Goal: Contribute content

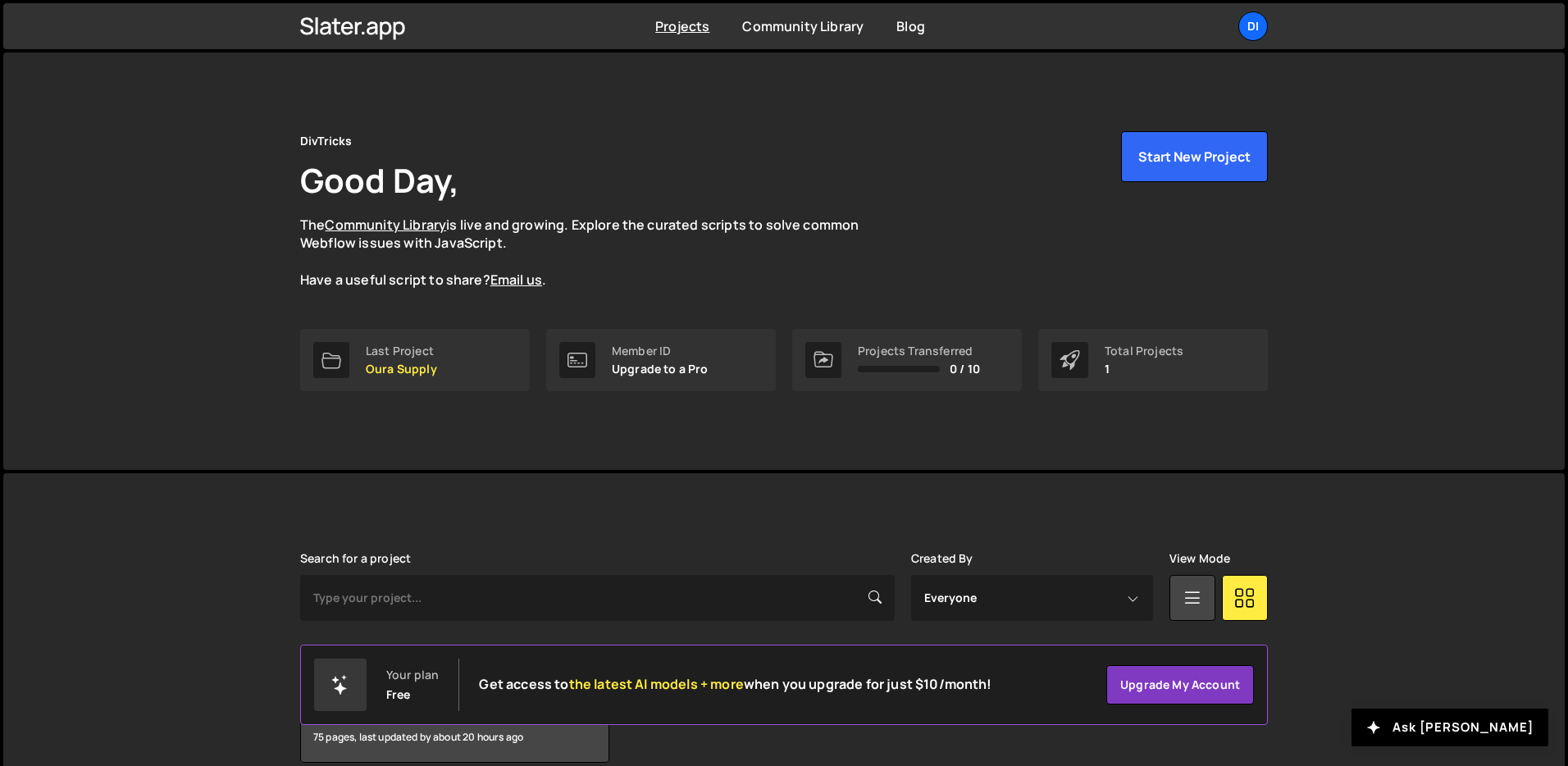
scroll to position [79, 0]
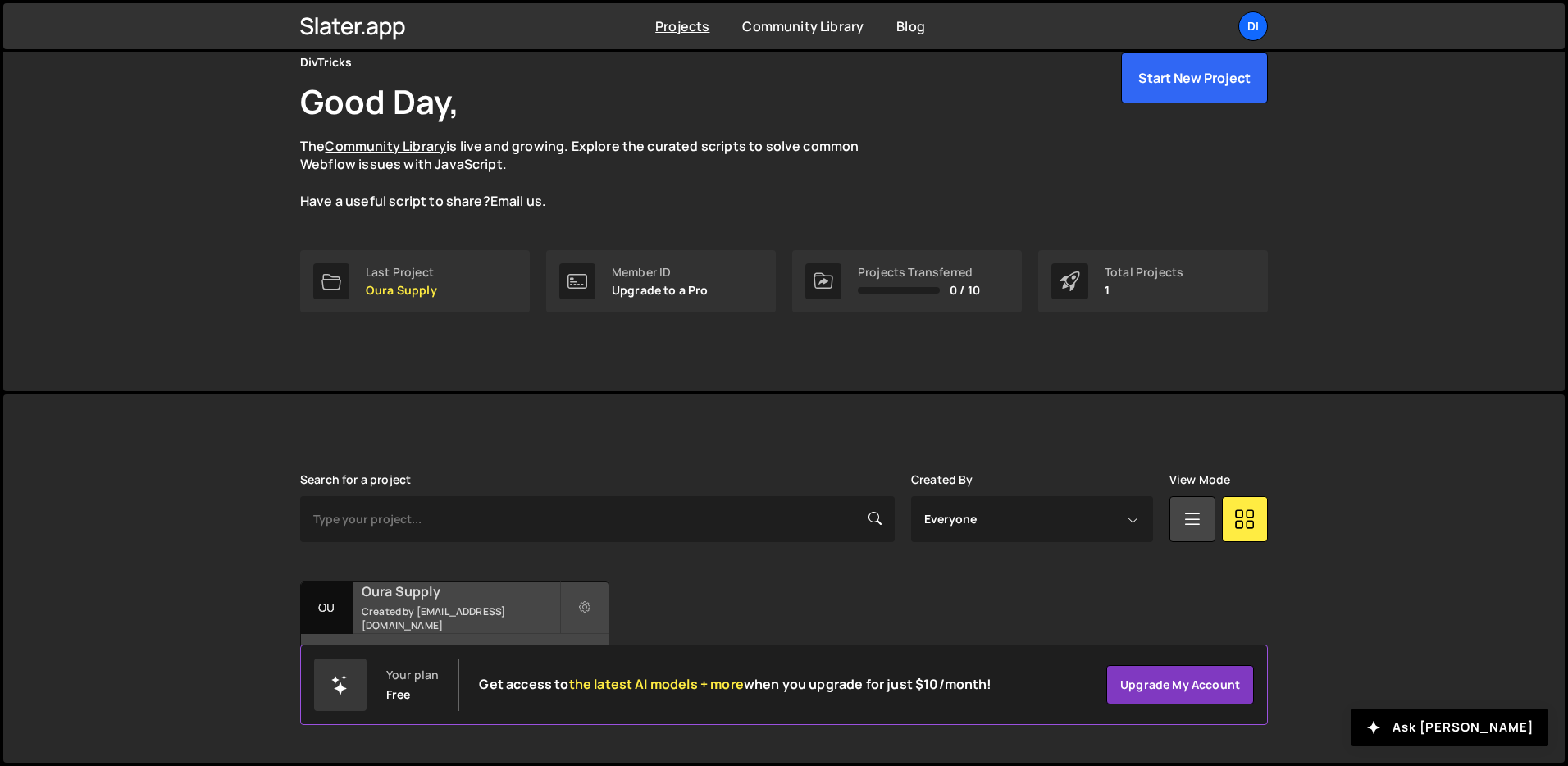
click at [423, 614] on small "Created by [EMAIL_ADDRESS][DOMAIN_NAME]" at bounding box center [459, 618] width 197 height 27
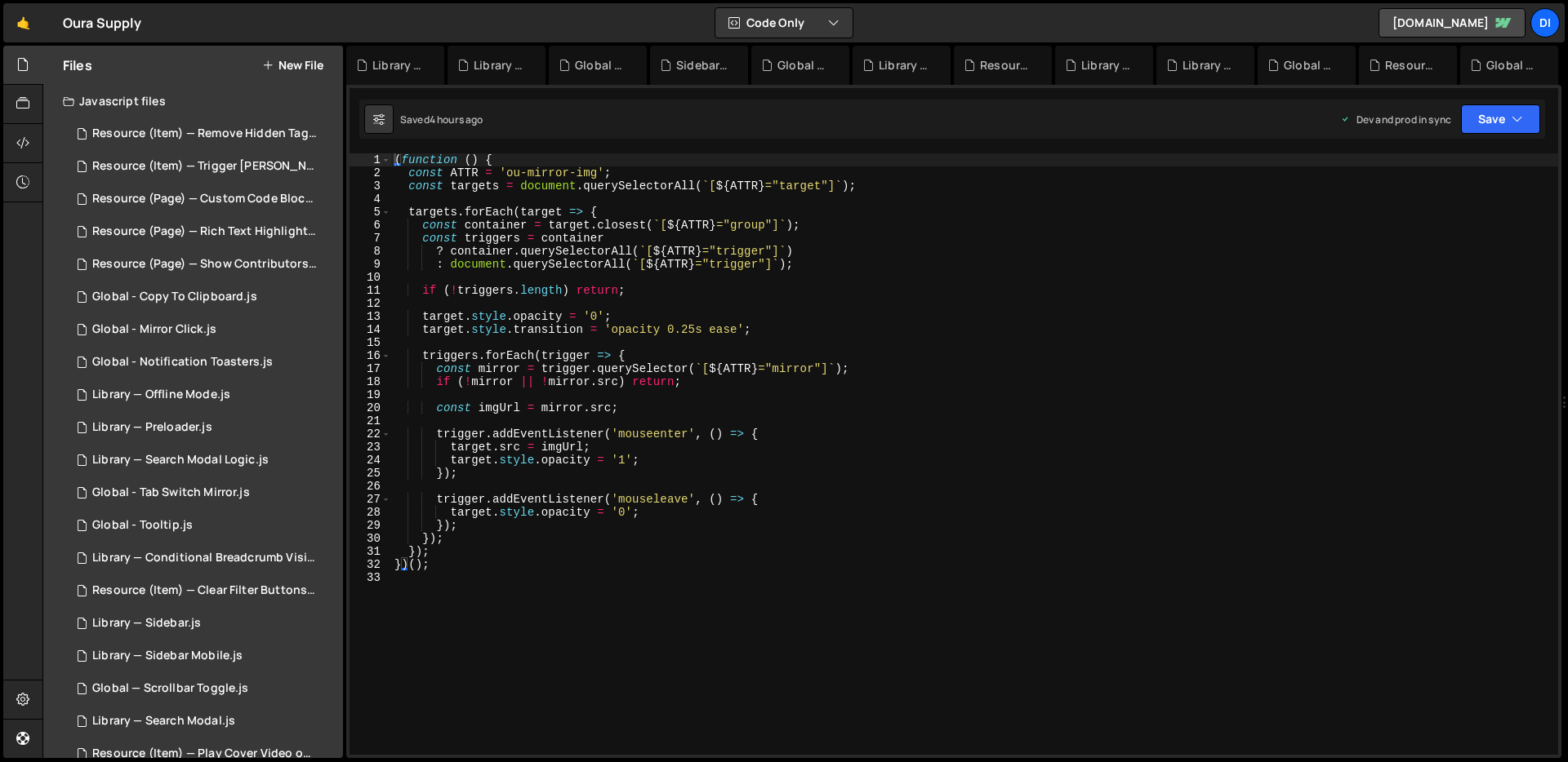
type textarea "target.src = imgUrl;"
click at [477, 449] on div "( function ( ) { const ATTR = 'ou-mirror-img' ; const targets = document . quer…" at bounding box center [975, 467] width 1167 height 628
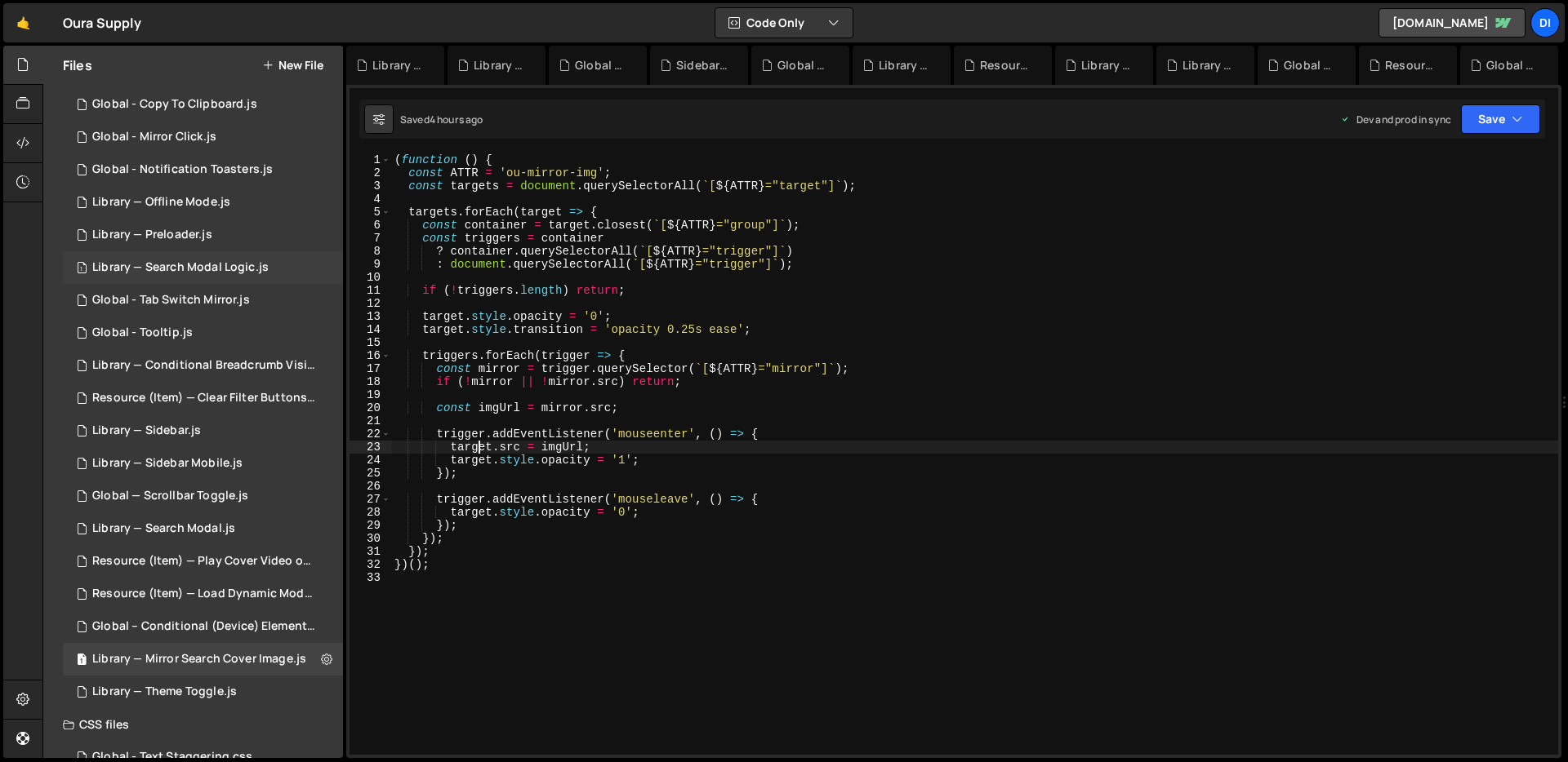
scroll to position [206, 0]
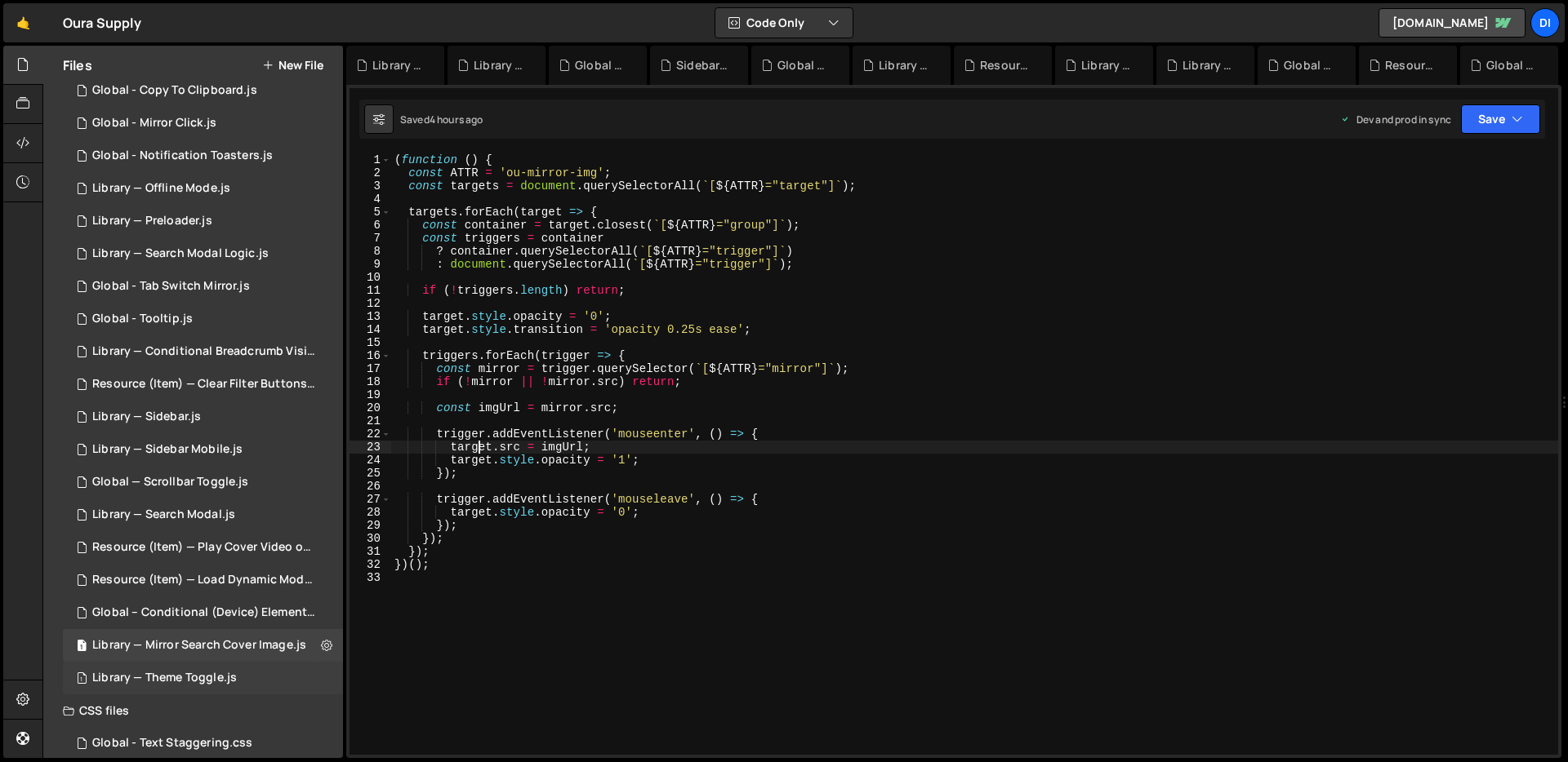
click at [191, 673] on div "Library — Theme Toggle.js" at bounding box center [164, 678] width 144 height 15
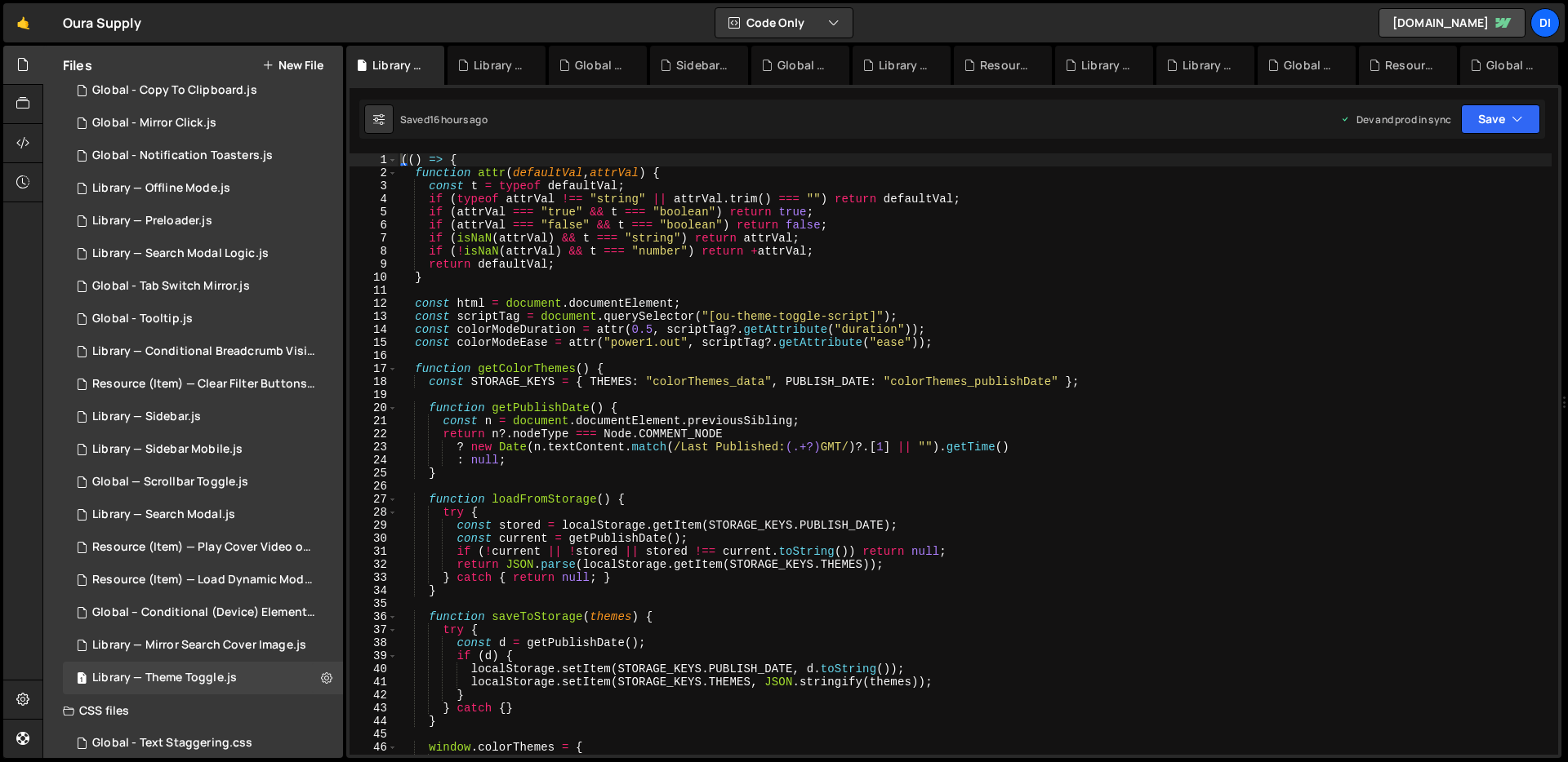
click at [603, 412] on div "(( ) => { function attr ( defaultVal , attrVal ) { const t = typeof defaultVal …" at bounding box center [975, 467] width 1154 height 628
type textarea "})();"
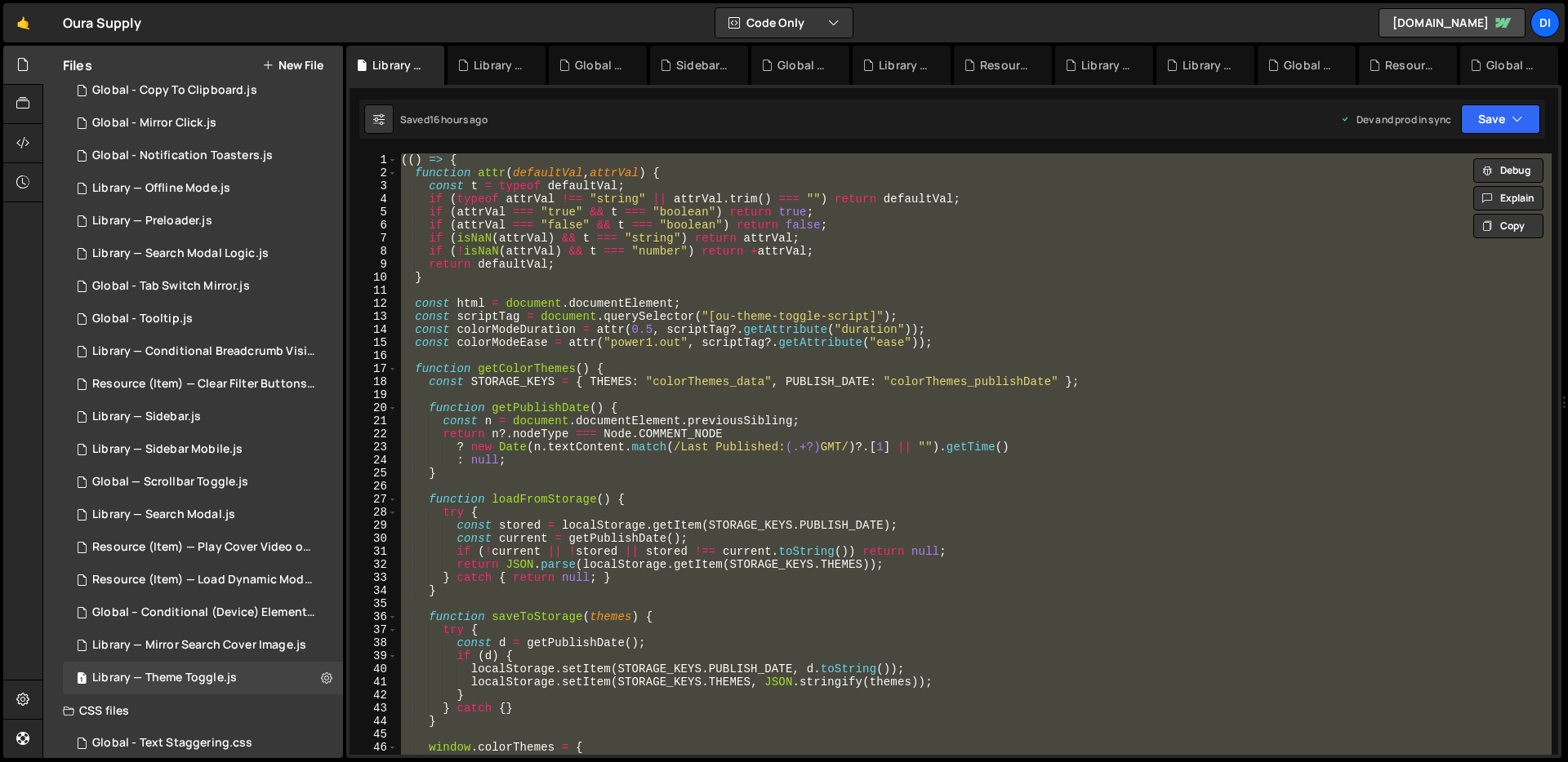
click at [680, 287] on div "(( ) => { function attr ( defaultVal , attrVal ) { const t = typeof defaultVal …" at bounding box center [975, 454] width 1154 height 601
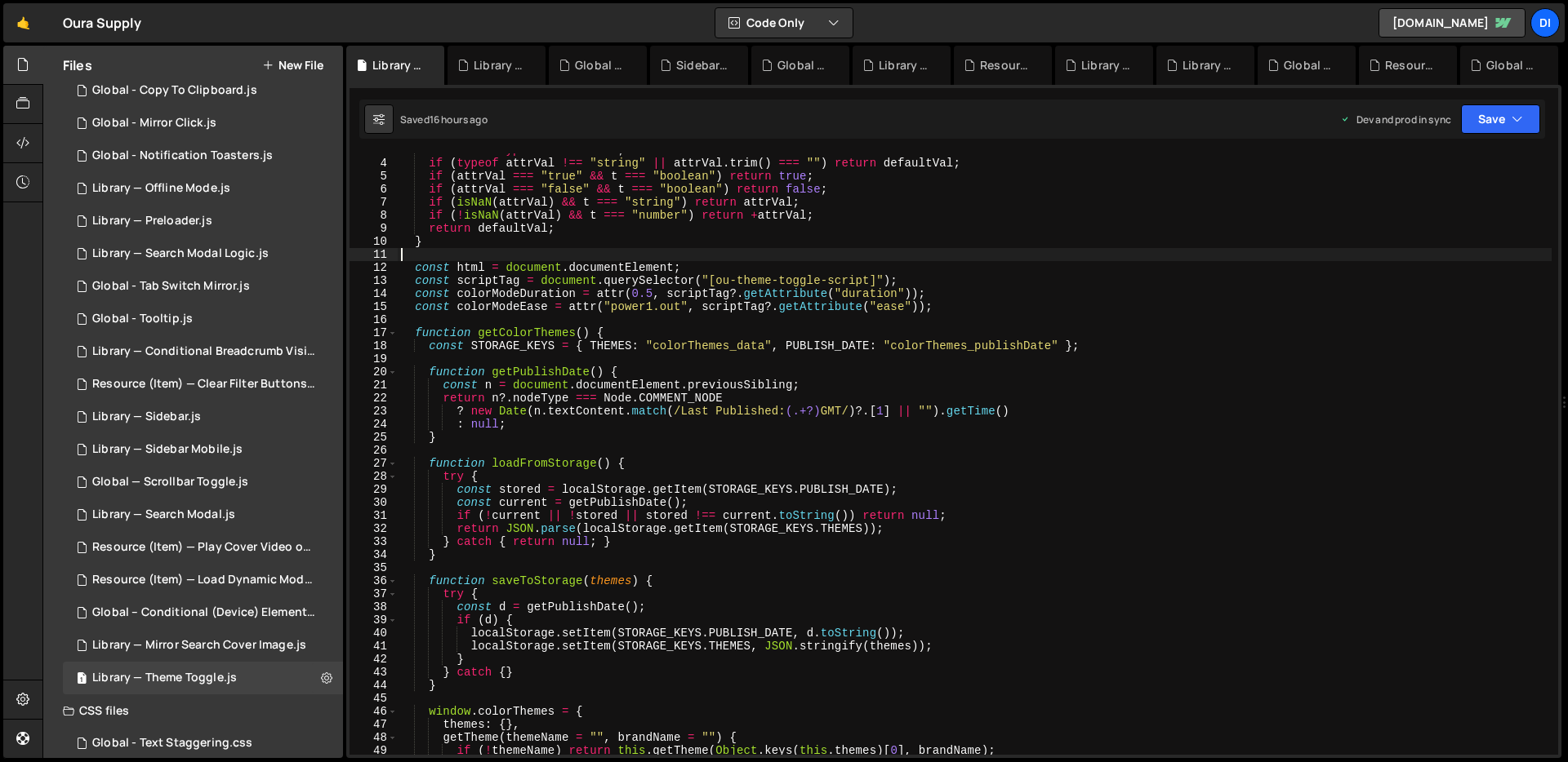
scroll to position [2043, 0]
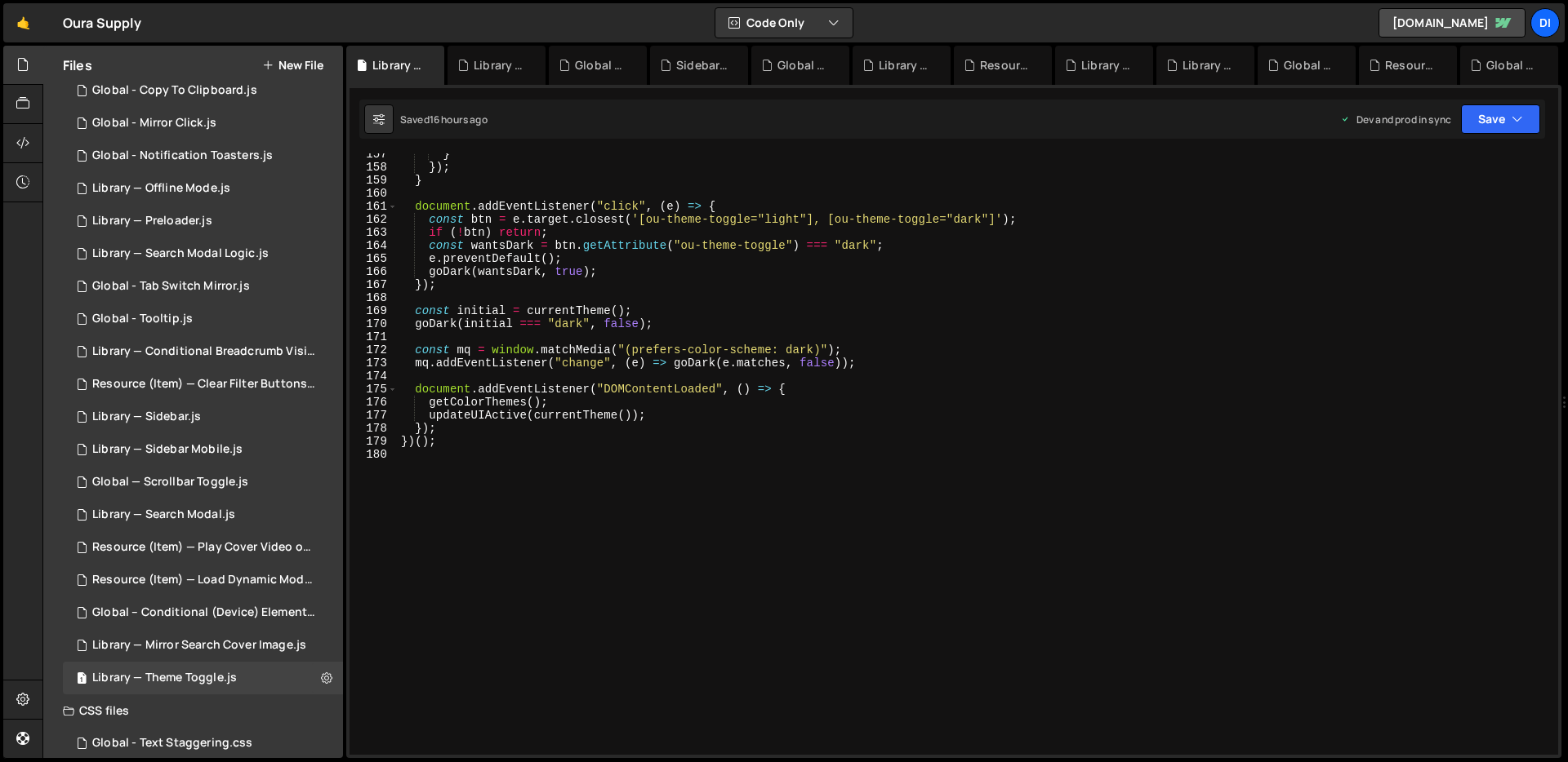
click at [680, 287] on div "} }) ; } document . addEventListener ( "click" , ( e ) => { const btn = e . tar…" at bounding box center [975, 461] width 1154 height 628
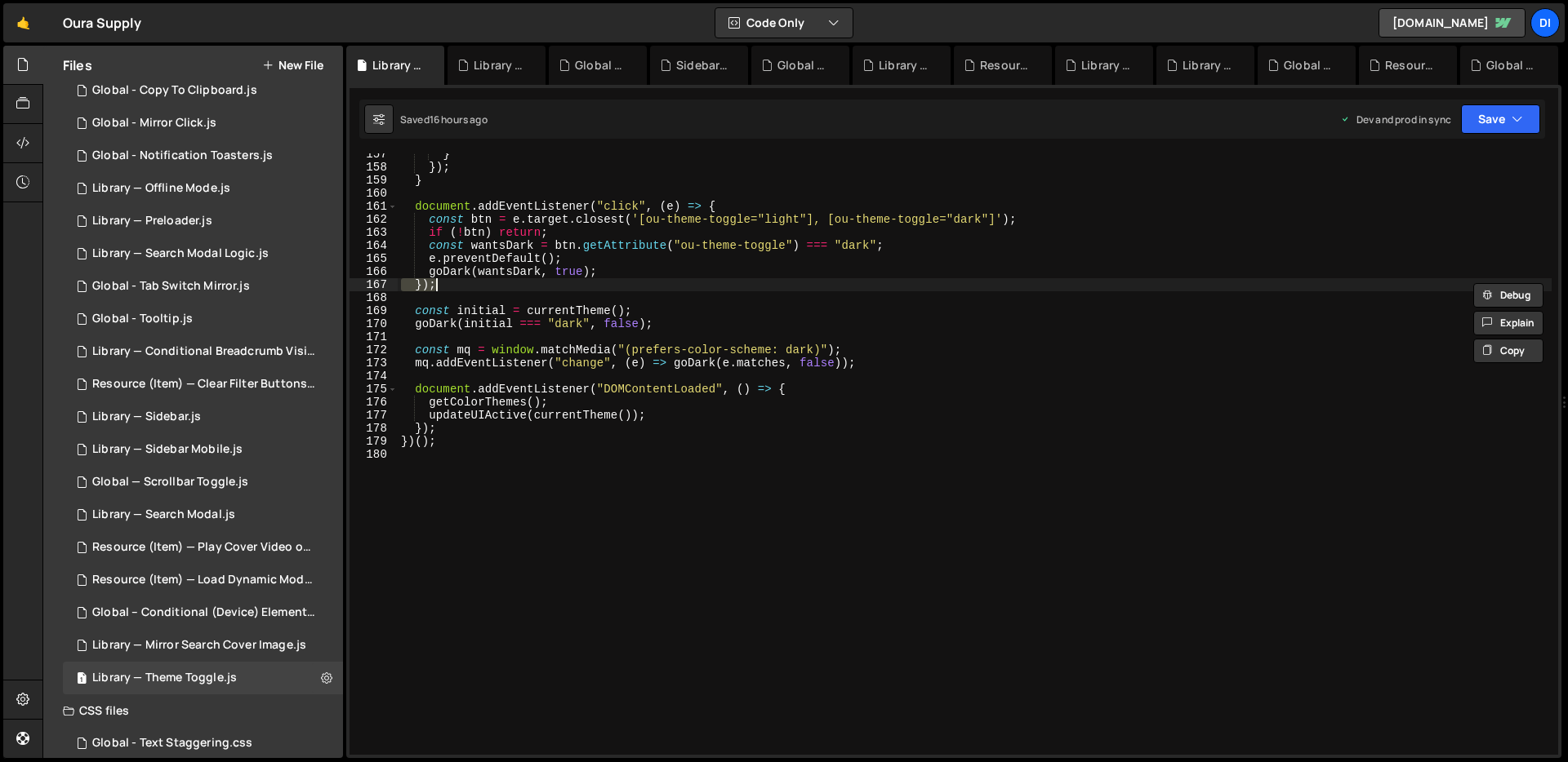
type textarea "})();"
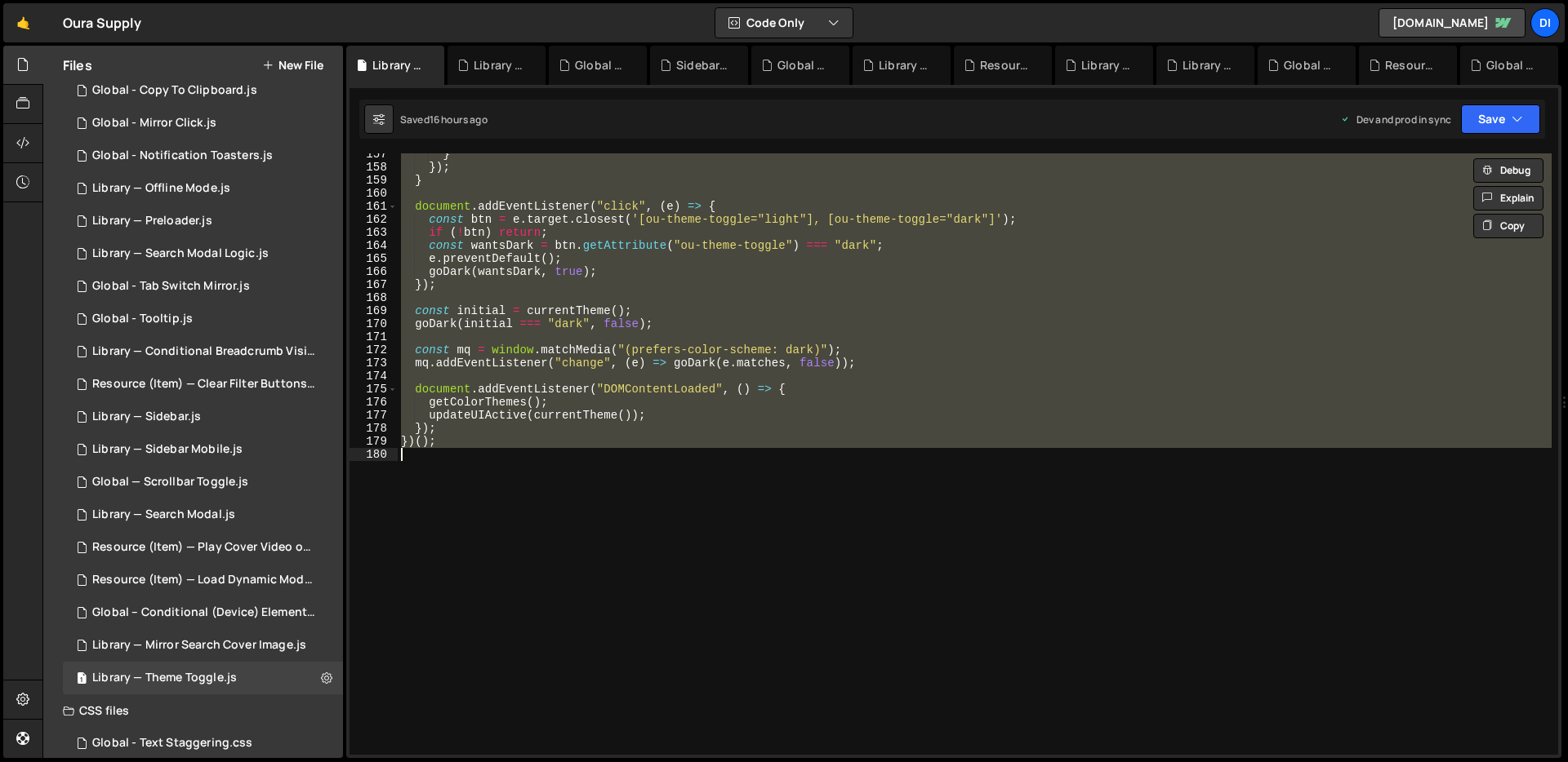
paste textarea
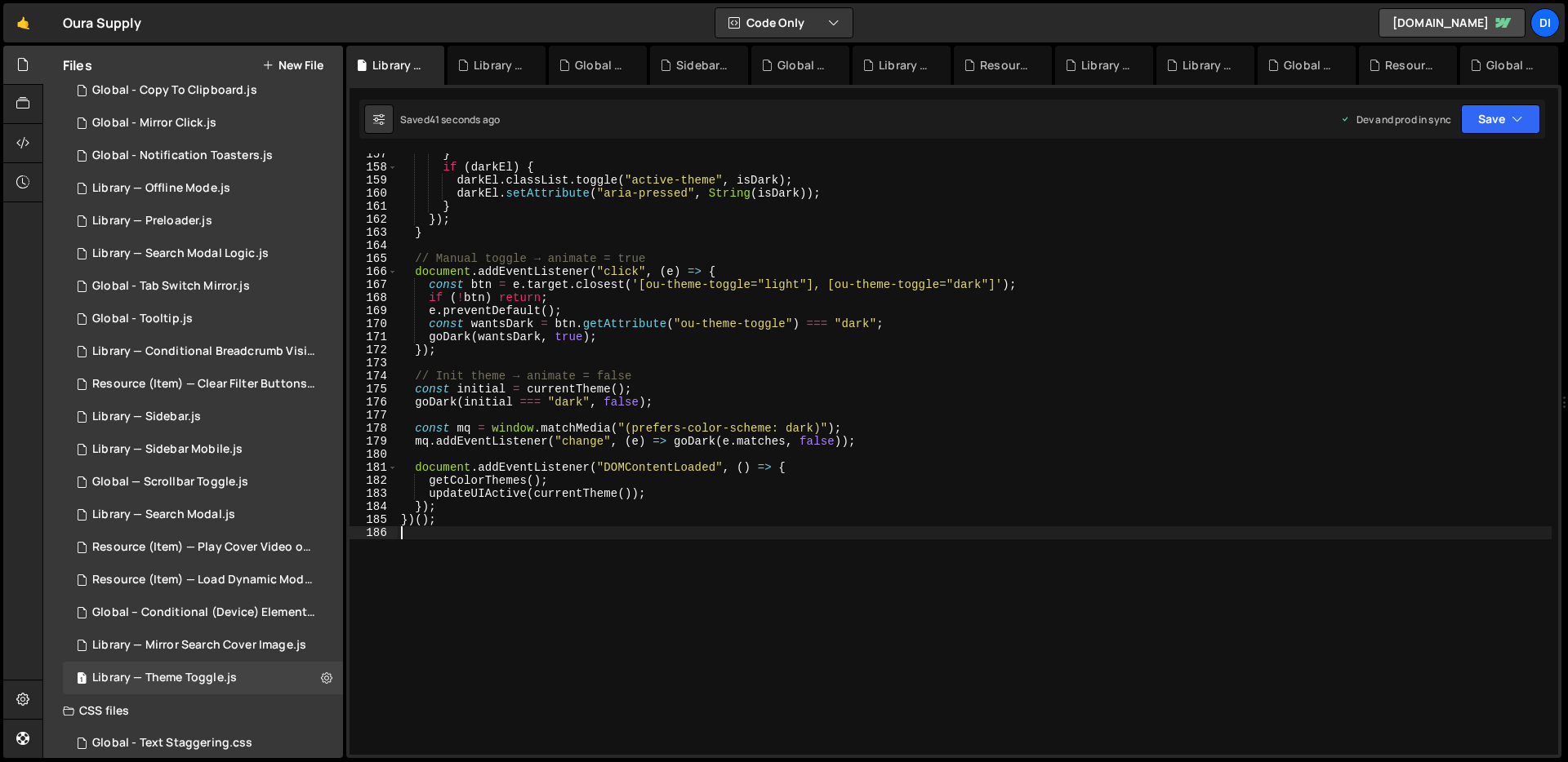
click at [688, 289] on div "} if ( darkEl ) { darkEl . classList . toggle ( "active-theme" , isDark ) ; dar…" at bounding box center [975, 461] width 1154 height 628
type textarea "})();"
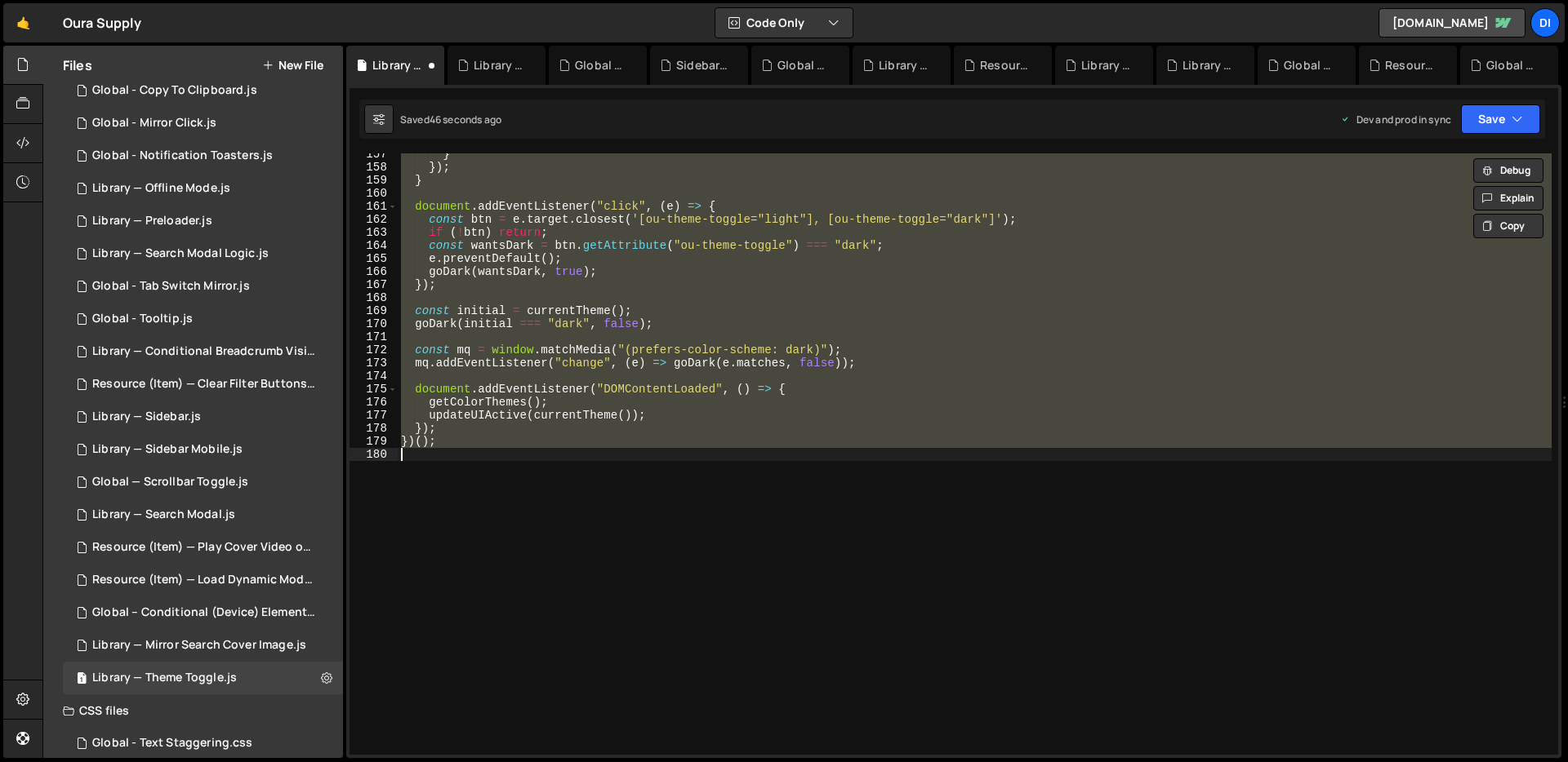
paste textarea
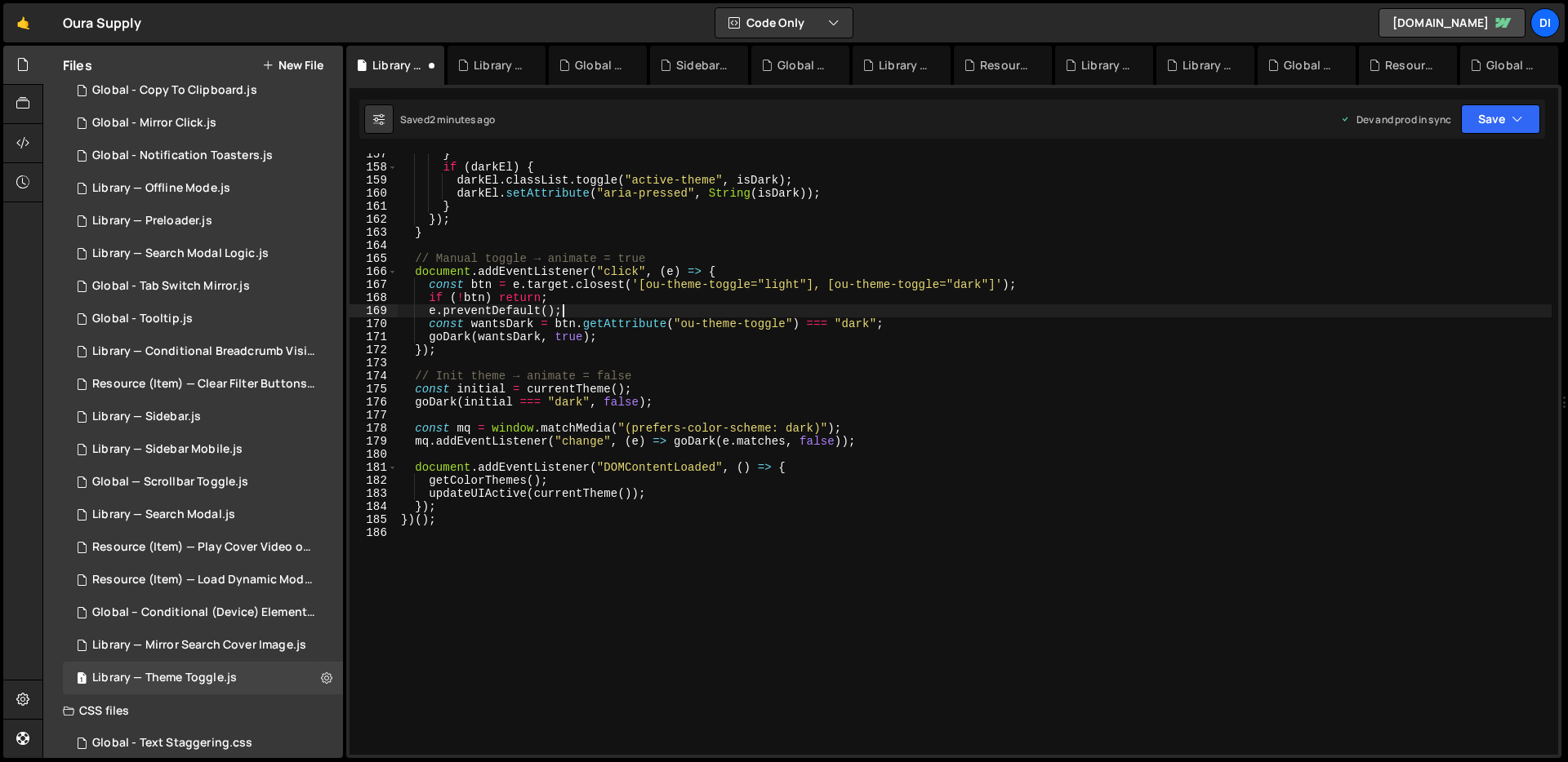
click at [690, 304] on div "} if ( darkEl ) { darkEl . classList . toggle ( "active-theme" , isDark ) ; dar…" at bounding box center [975, 461] width 1154 height 628
type textarea "})();"
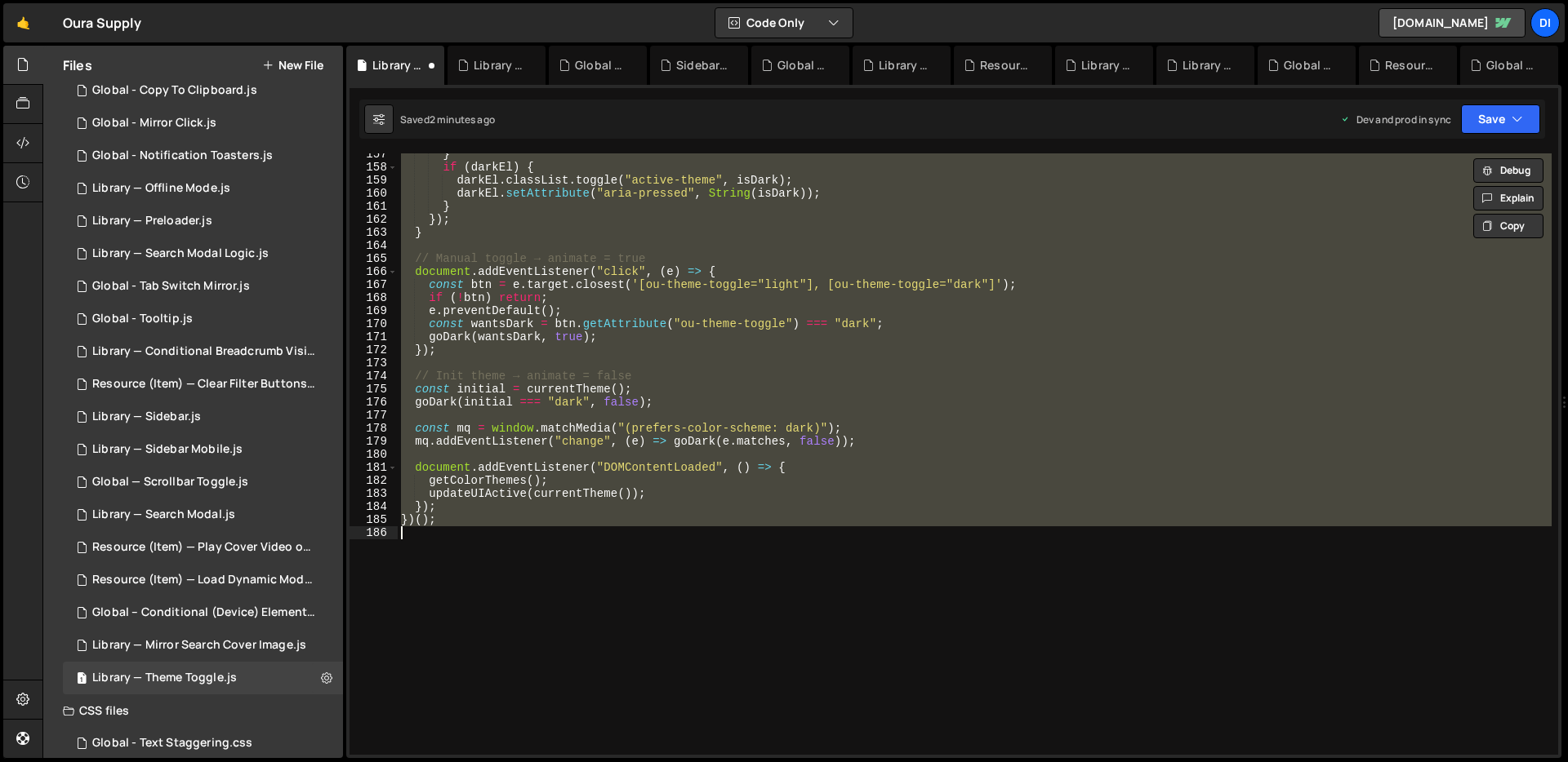
paste textarea
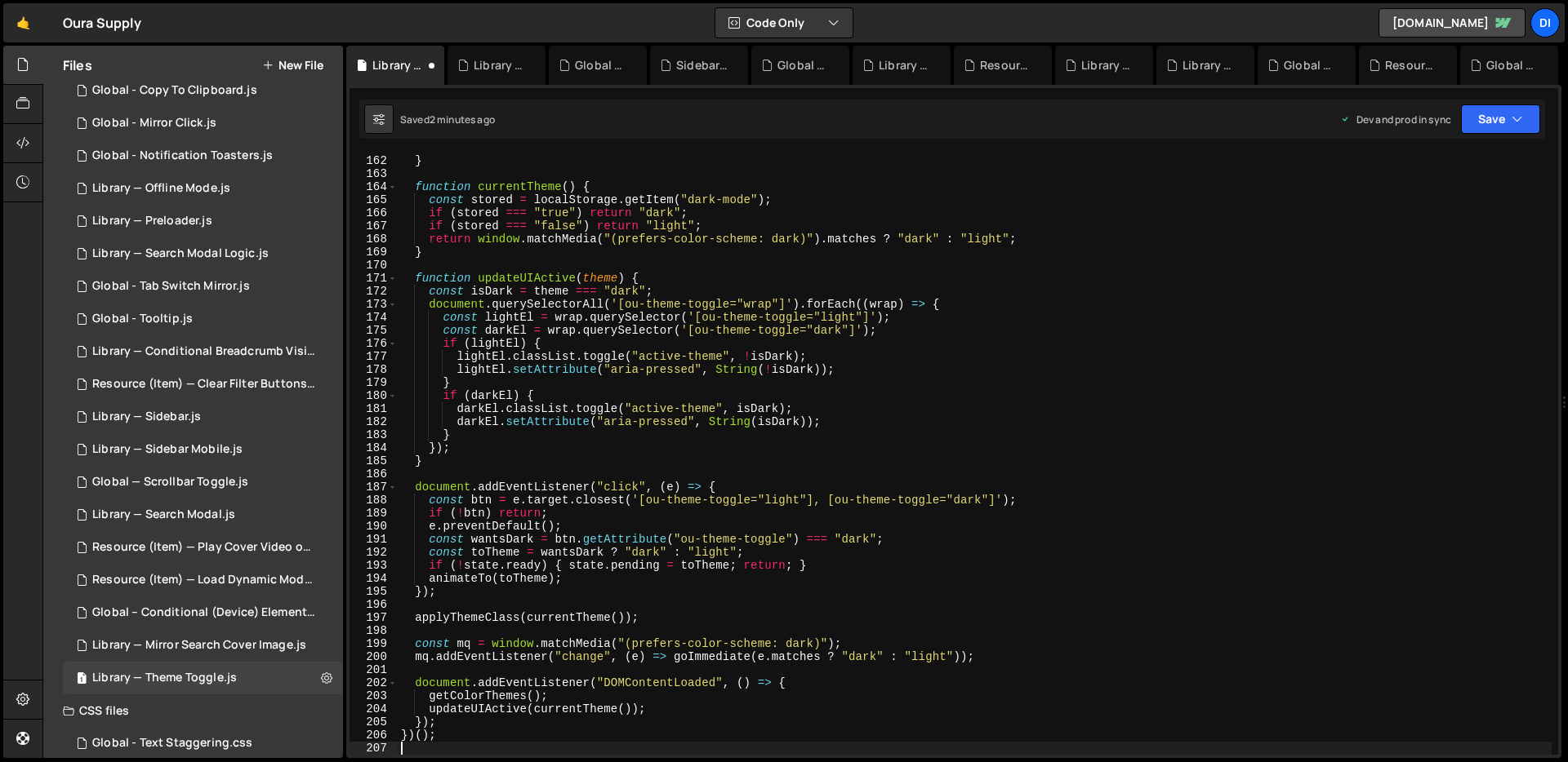
scroll to position [2101, 0]
click at [738, 289] on div "}) ; } function currentTheme ( ) { const stored = localStorage . getItem ( "dar…" at bounding box center [975, 455] width 1154 height 628
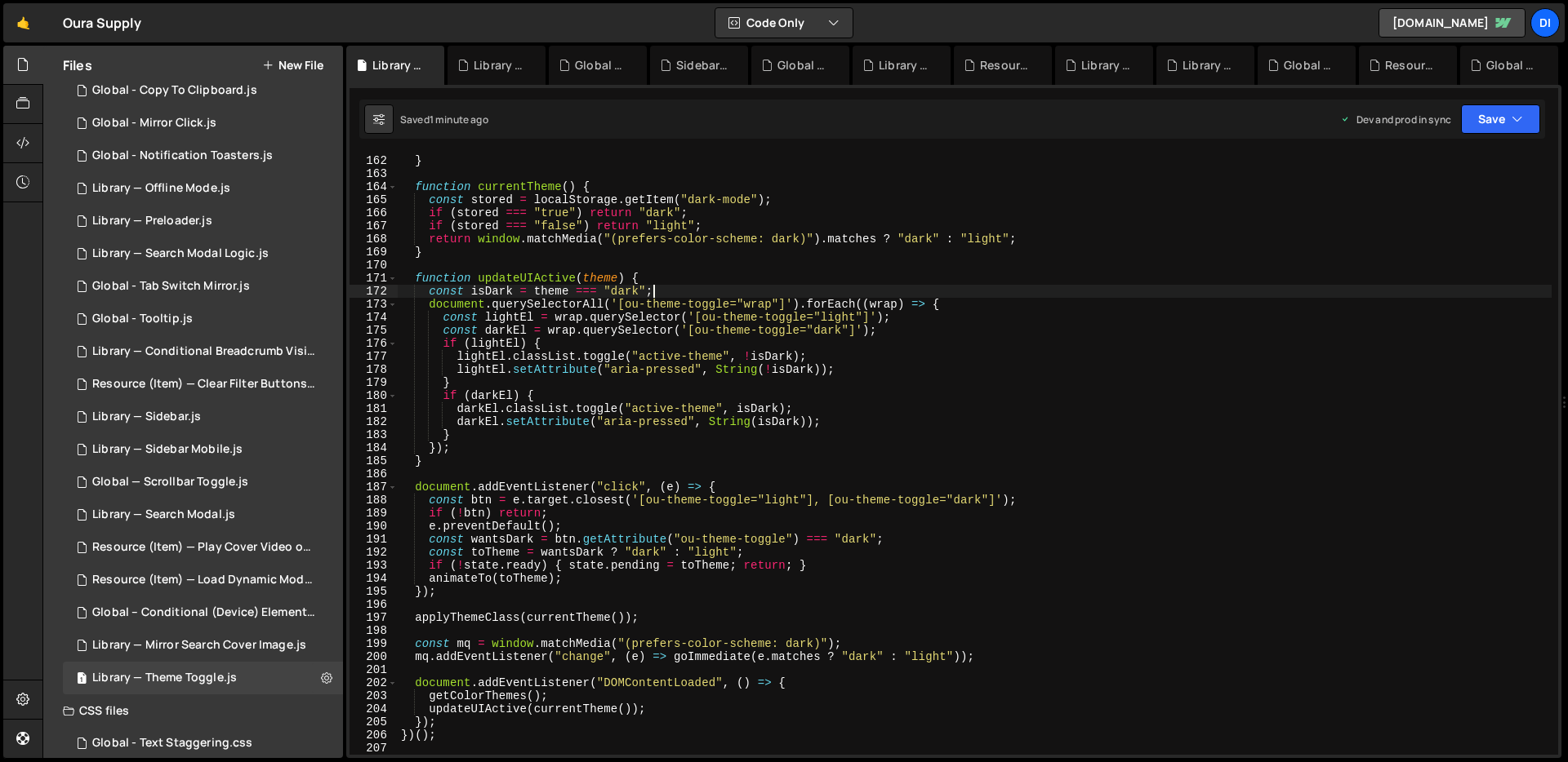
type textarea "})();"
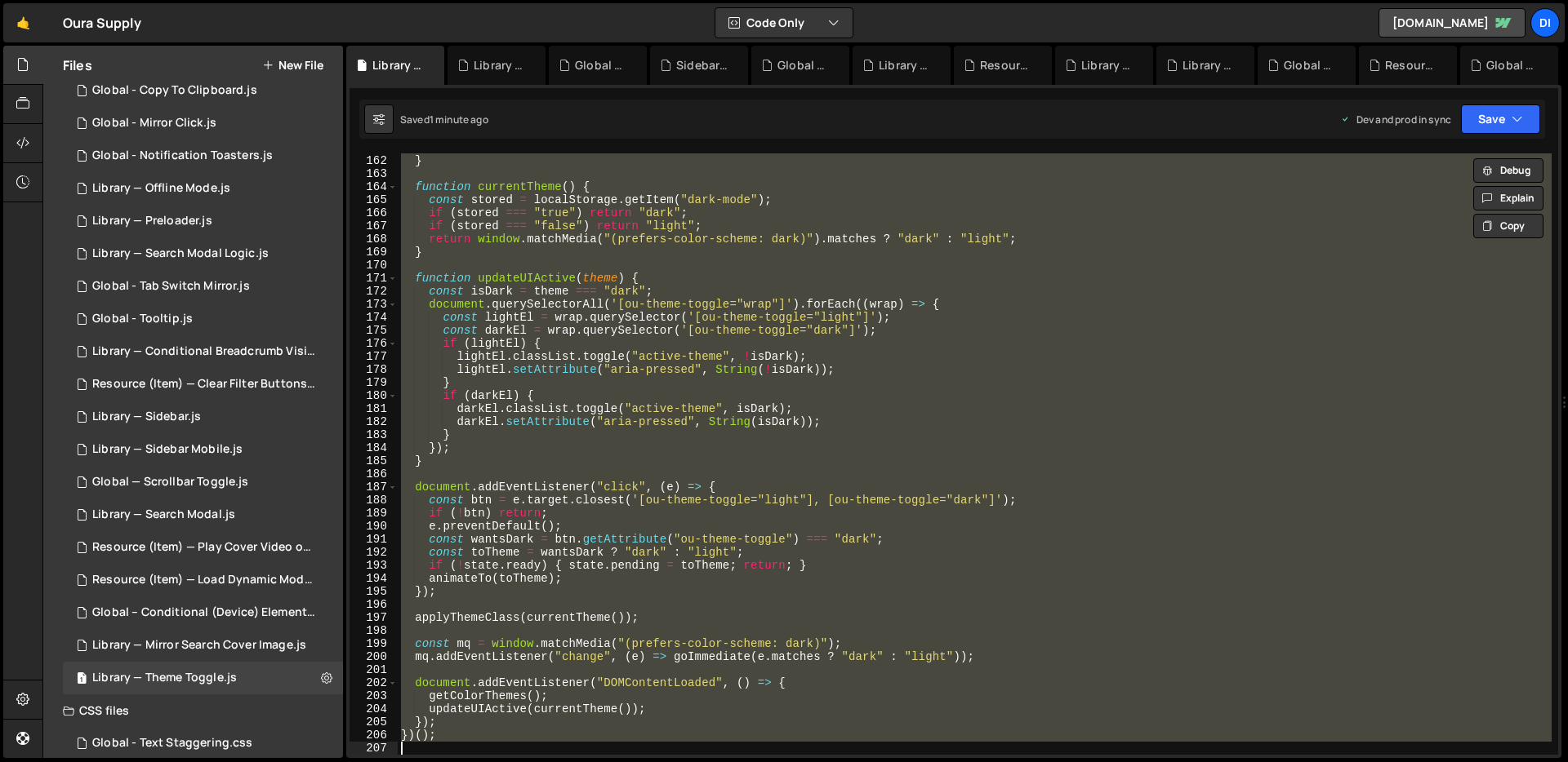
paste textarea
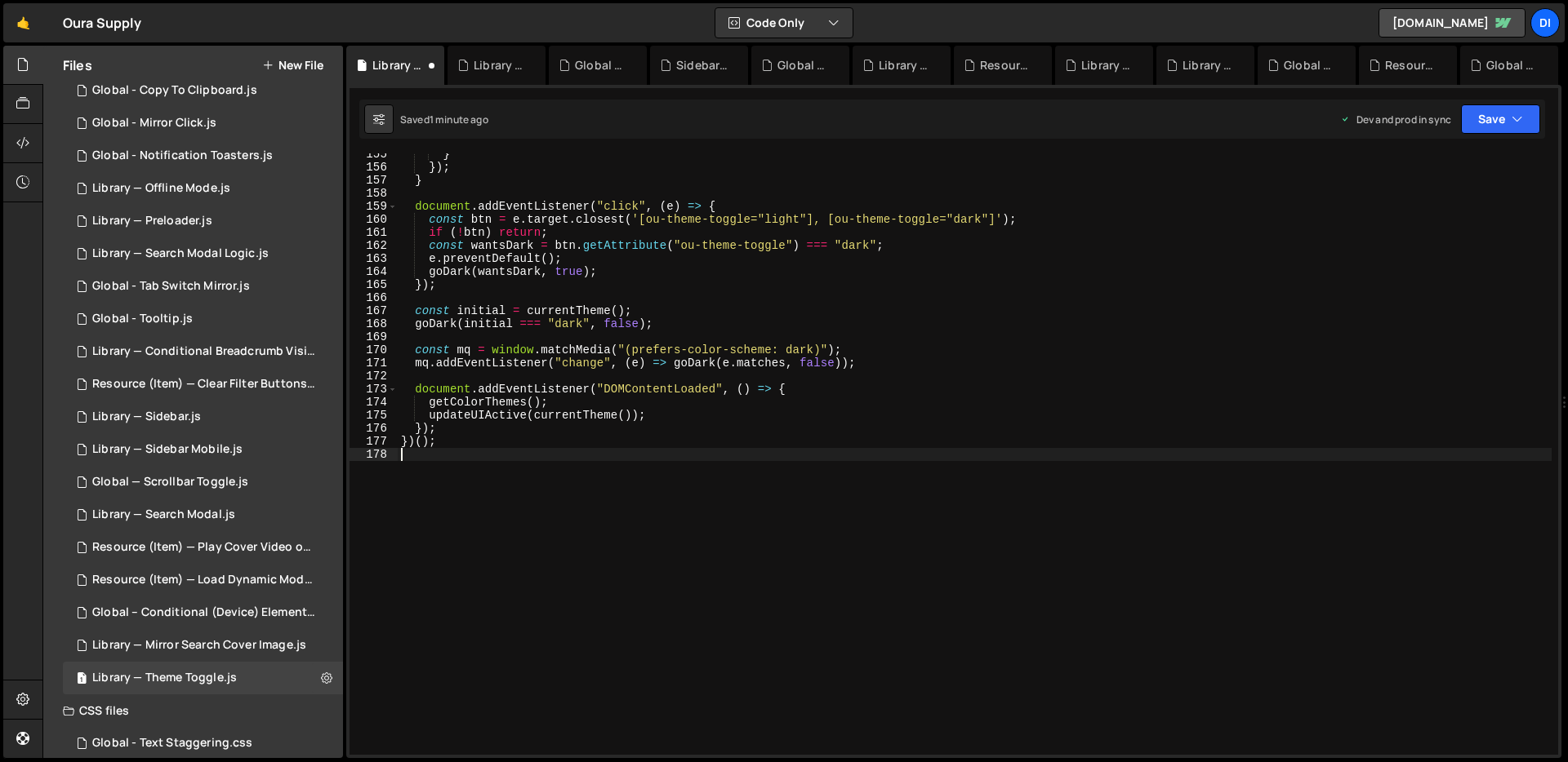
scroll to position [2017, 0]
